Goal: Contribute content

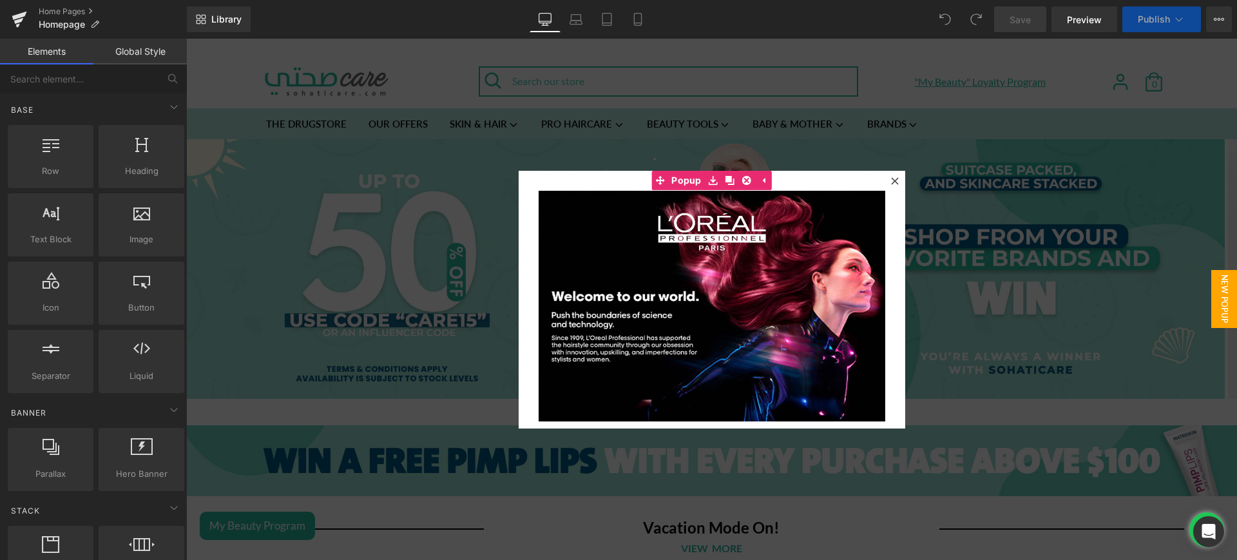
click at [891, 182] on icon at bounding box center [895, 181] width 8 height 8
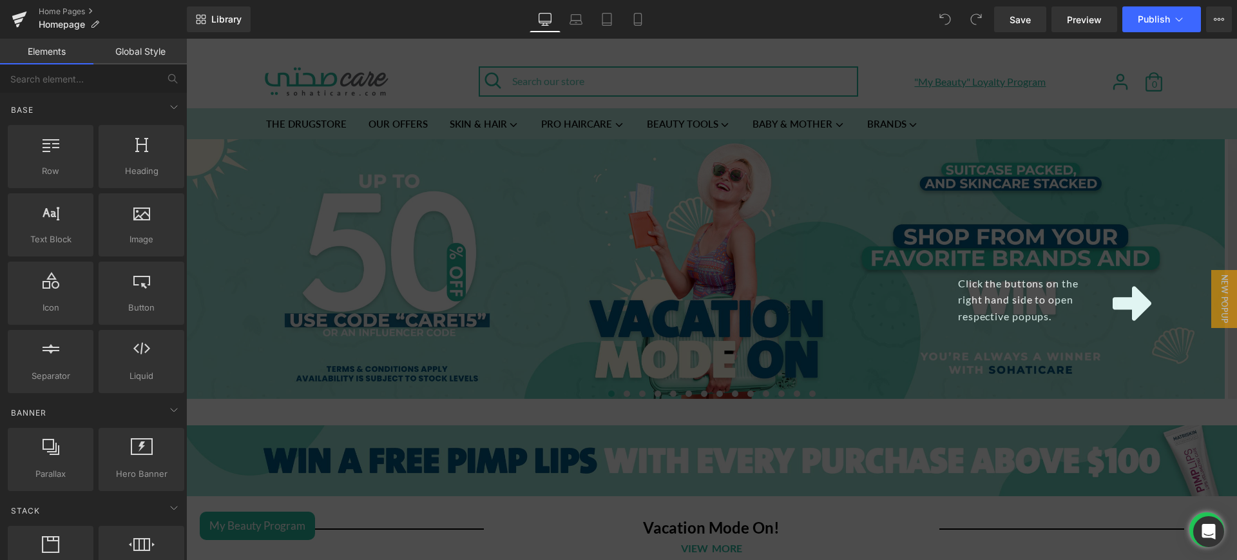
click at [858, 69] on div "Click the buttons on the right hand side to open respective popups." at bounding box center [711, 299] width 1051 height 521
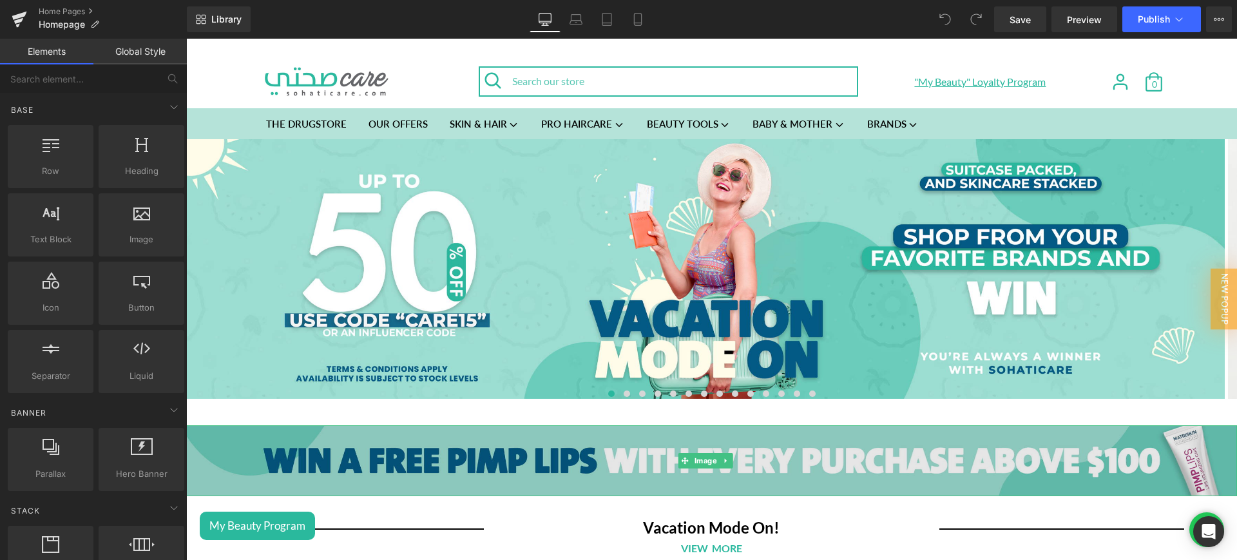
click at [608, 472] on img at bounding box center [711, 460] width 1051 height 71
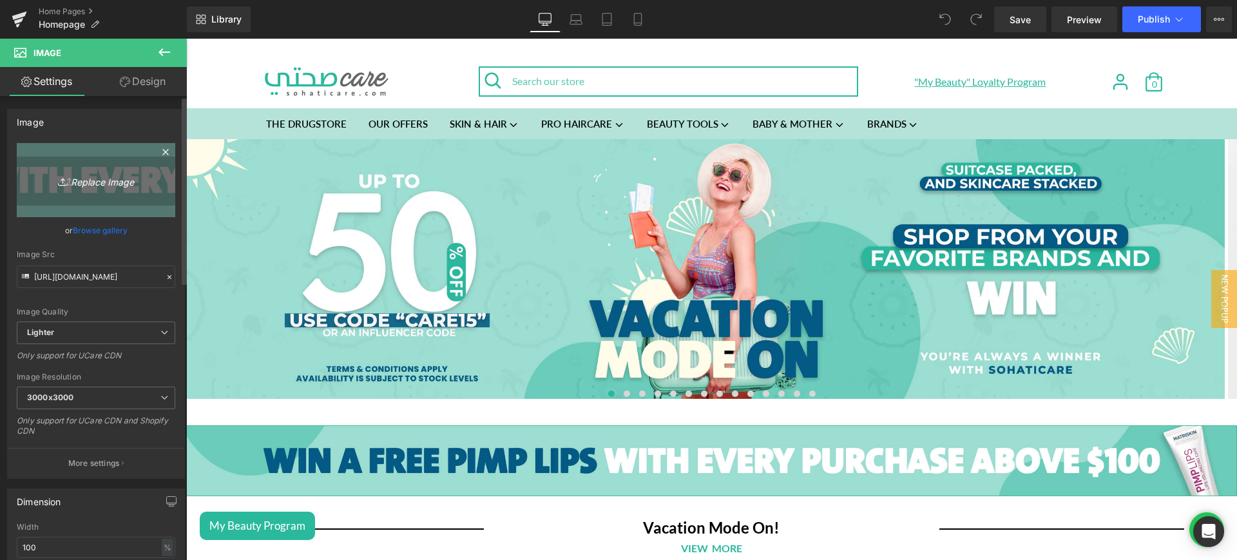
click at [105, 178] on icon "Replace Image" at bounding box center [95, 180] width 103 height 16
type input "C:\fakepath\pimp web.png"
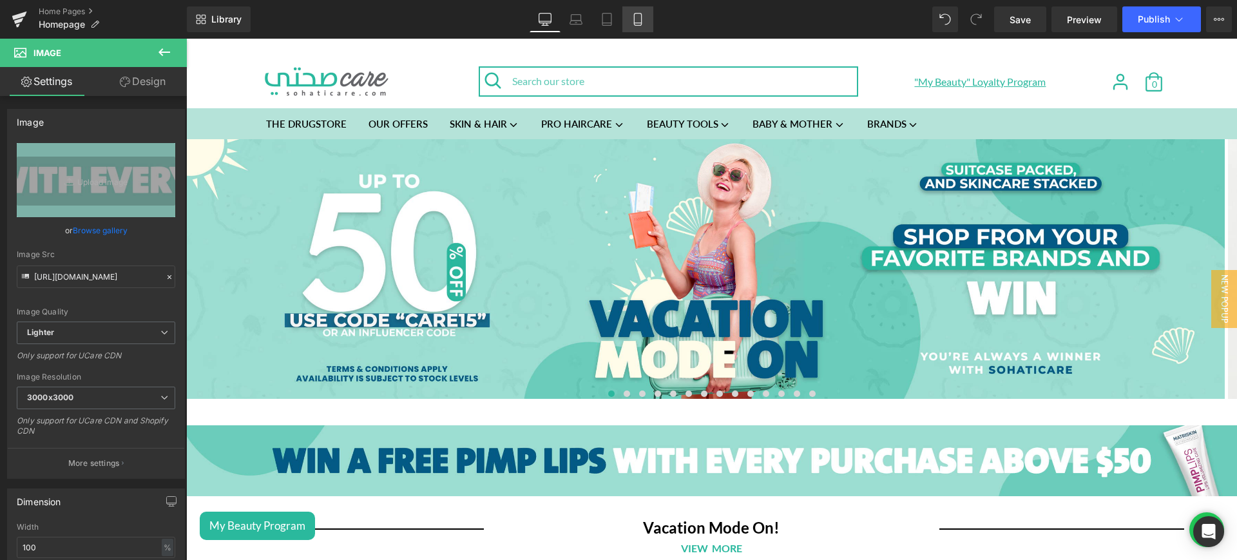
click at [638, 26] on link "Mobile" at bounding box center [637, 19] width 31 height 26
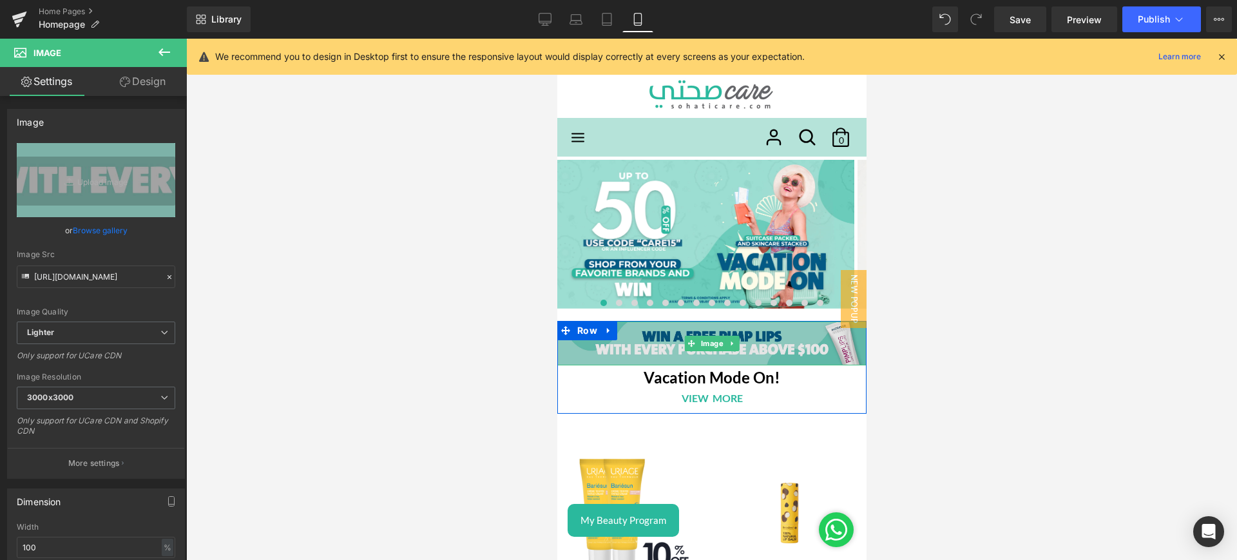
click at [640, 342] on img at bounding box center [711, 344] width 309 height 44
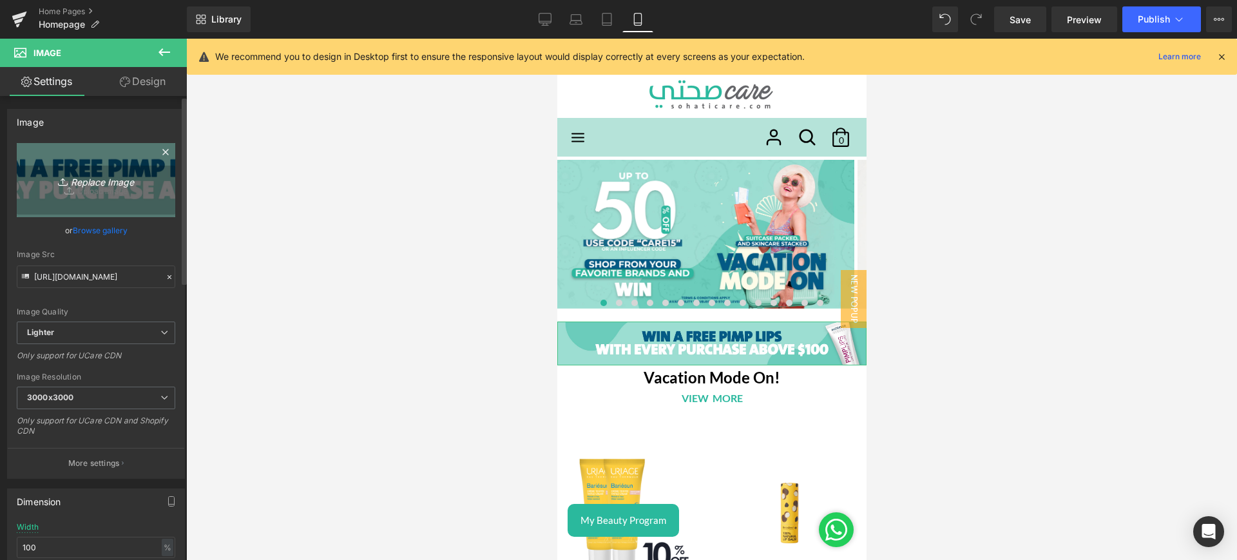
click at [114, 175] on icon "Replace Image" at bounding box center [95, 180] width 103 height 16
type input "C:\fakepath\pimp mob.png"
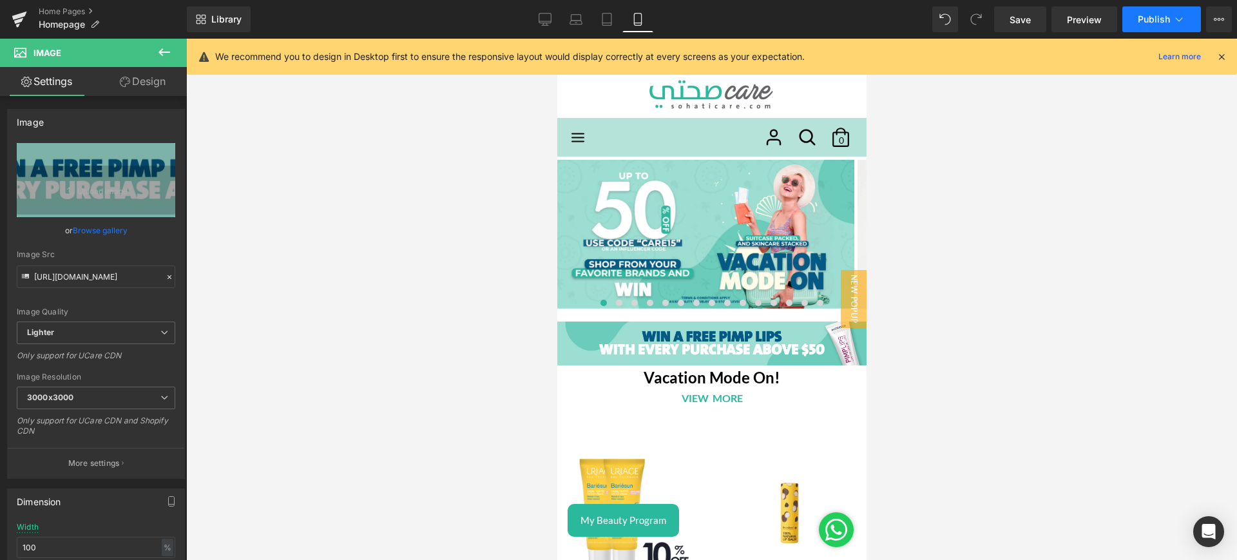
click at [1155, 16] on span "Publish" at bounding box center [1154, 19] width 32 height 10
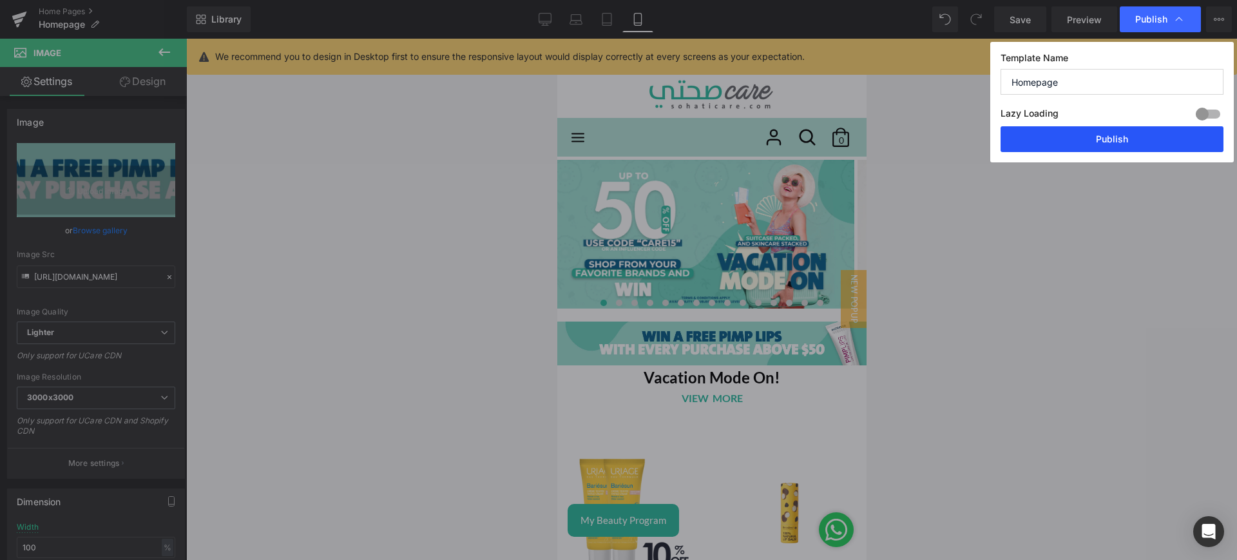
click at [1084, 142] on button "Publish" at bounding box center [1112, 139] width 223 height 26
